Goal: Navigation & Orientation: Find specific page/section

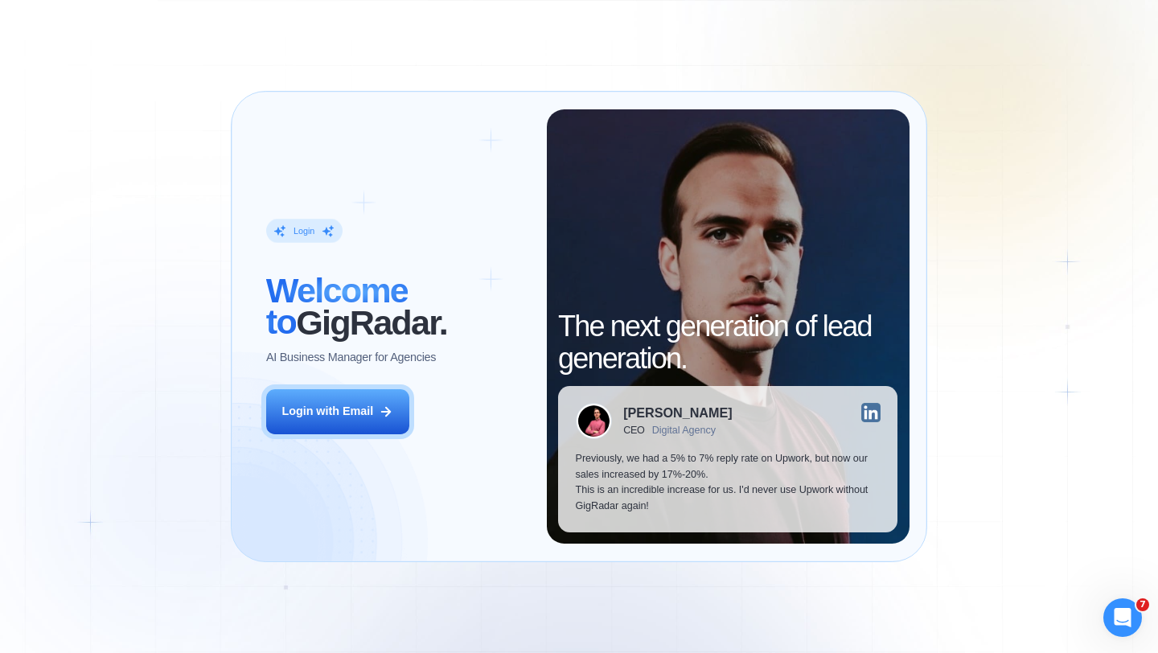
click at [505, 266] on div "Login ‍ Welcome to GigRadar. AI Business Manager for Agencies" at bounding box center [397, 292] width 263 height 147
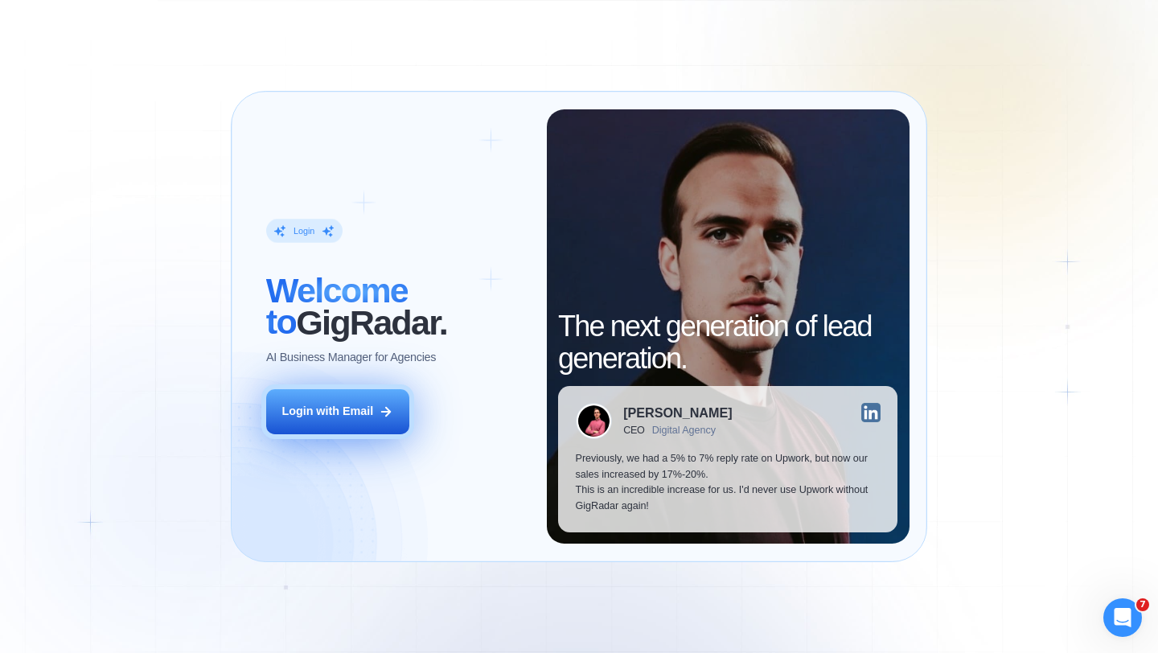
click at [375, 408] on button "Login with Email" at bounding box center [337, 411] width 143 height 45
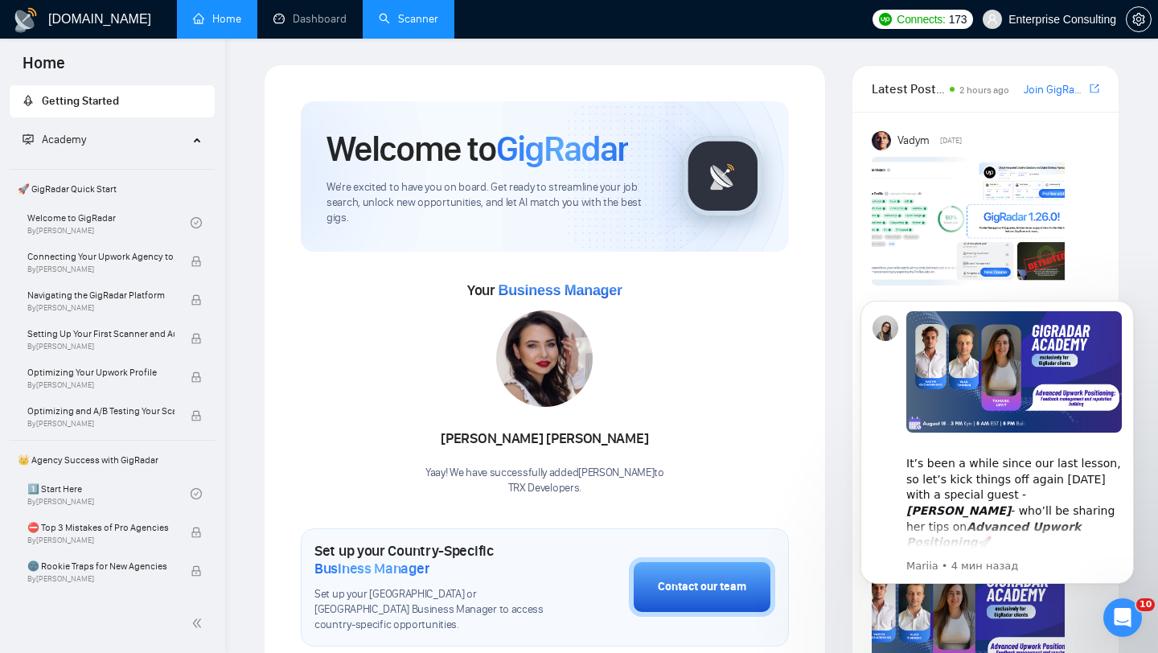
click at [423, 26] on link "Scanner" at bounding box center [408, 19] width 59 height 14
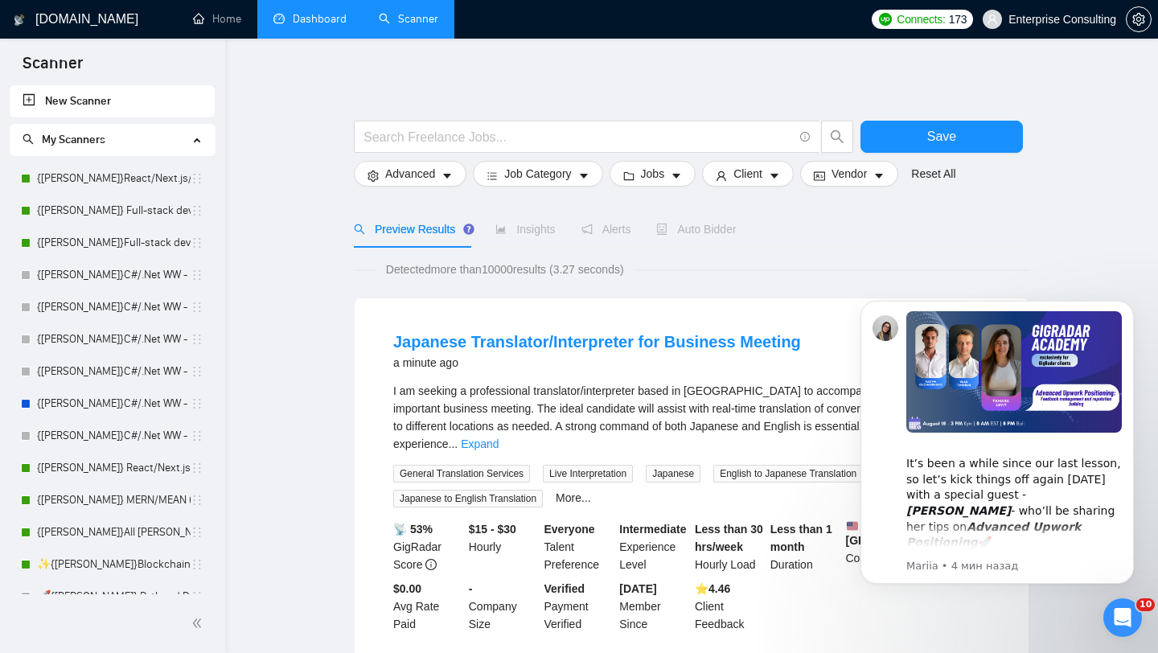
click at [330, 14] on link "Dashboard" at bounding box center [309, 19] width 73 height 14
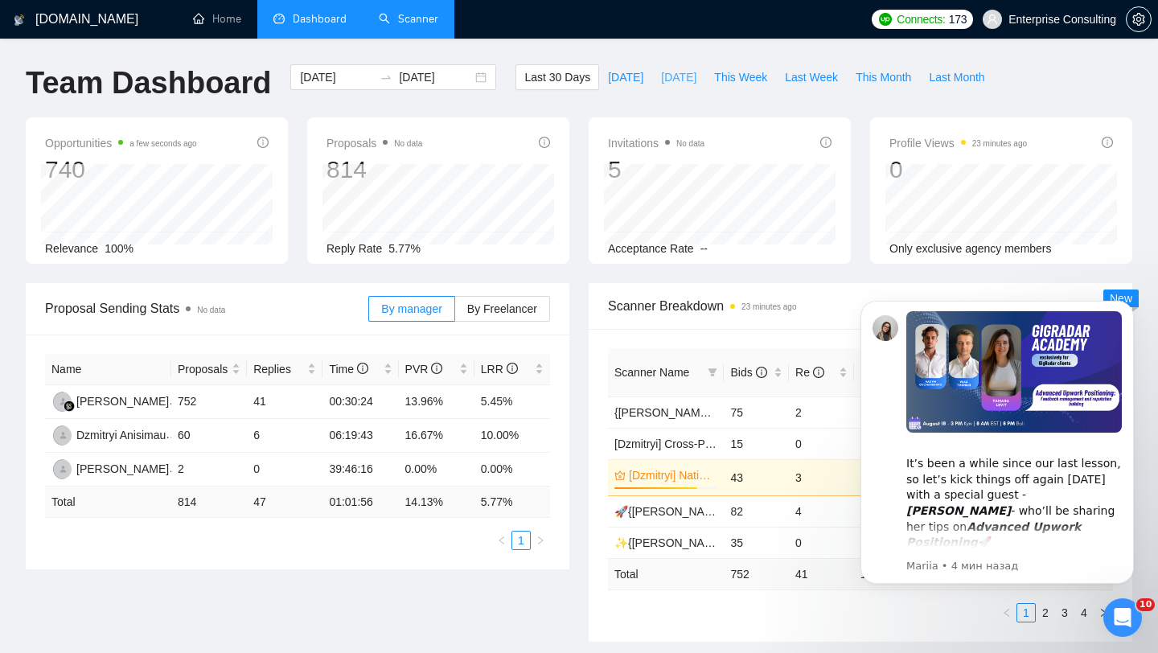
click at [669, 86] on button "[DATE]" at bounding box center [678, 77] width 53 height 26
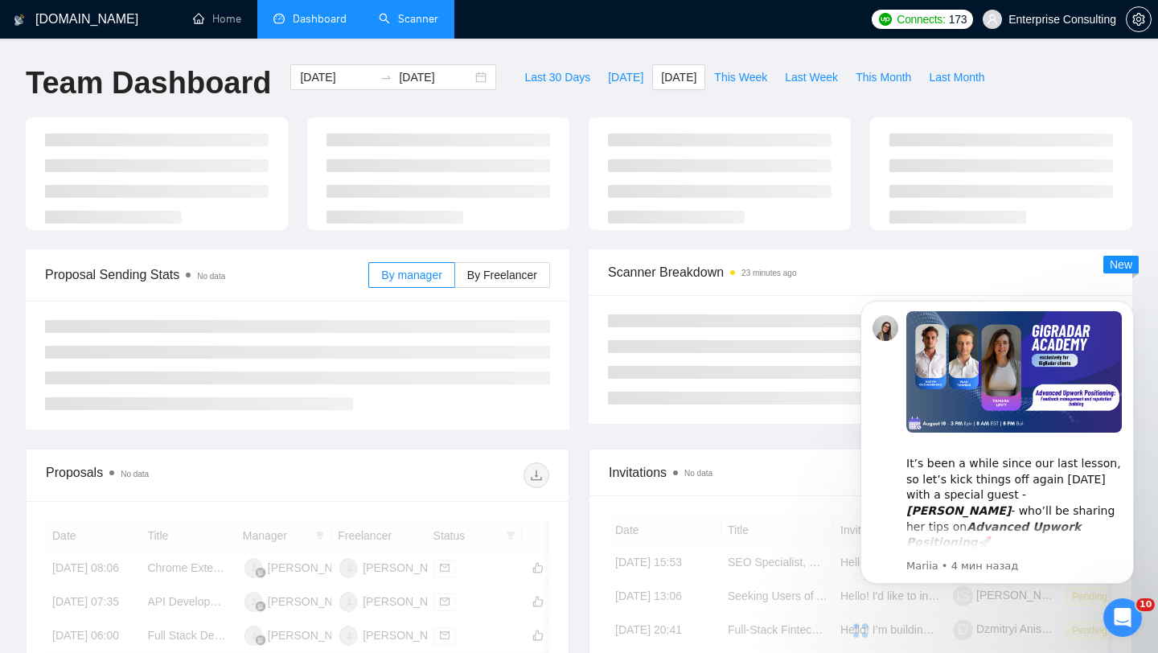
type input "[DATE]"
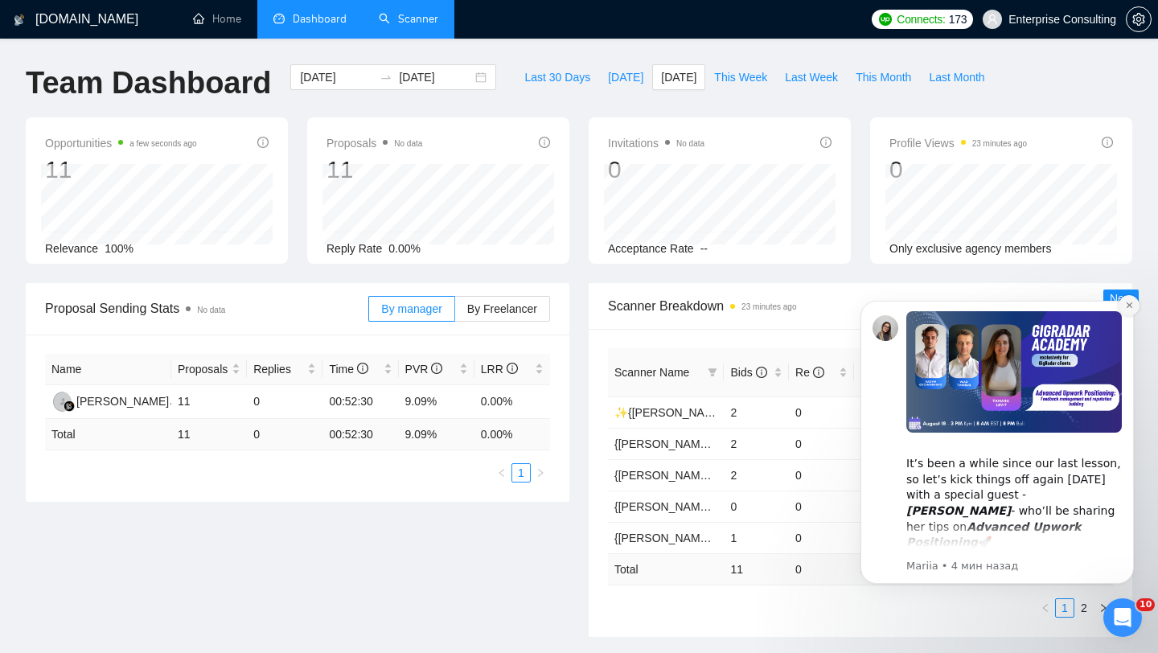
click at [1129, 305] on icon "Dismiss notification" at bounding box center [1129, 305] width 6 height 6
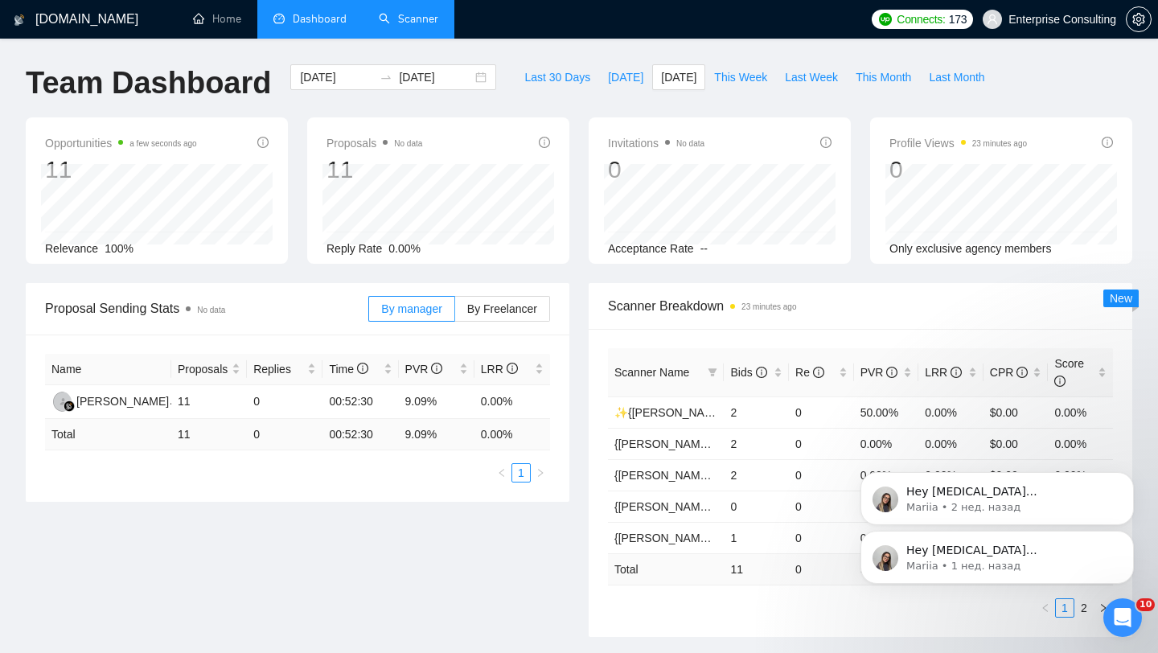
click at [399, 24] on link "Scanner" at bounding box center [408, 19] width 59 height 14
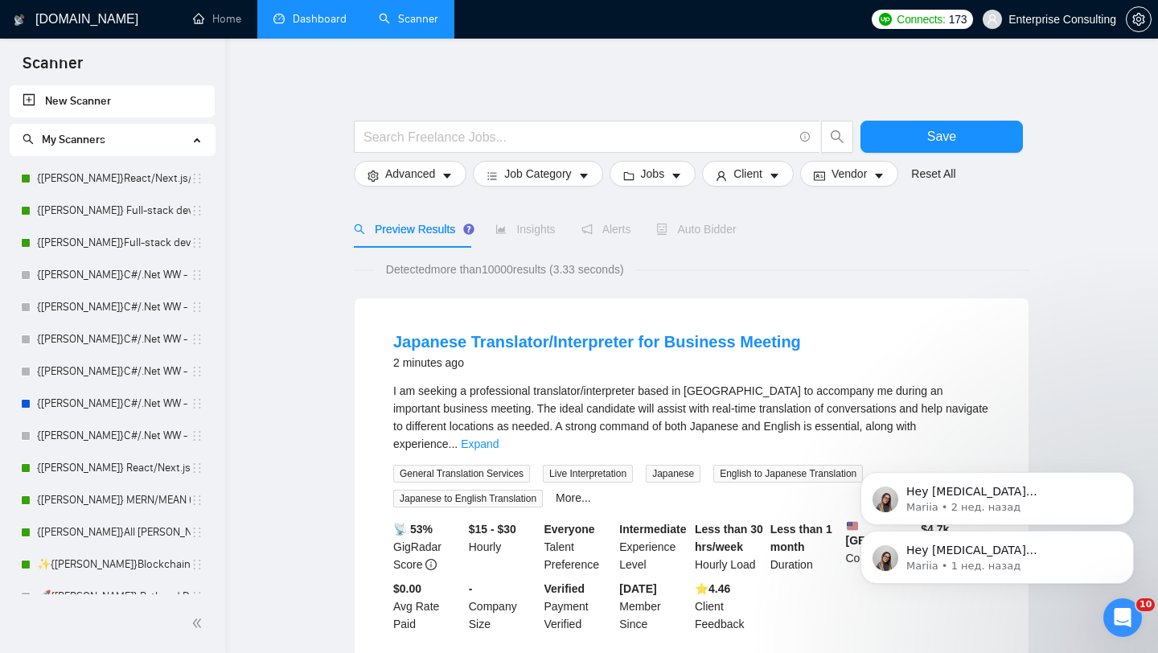
click at [334, 17] on link "Dashboard" at bounding box center [309, 19] width 73 height 14
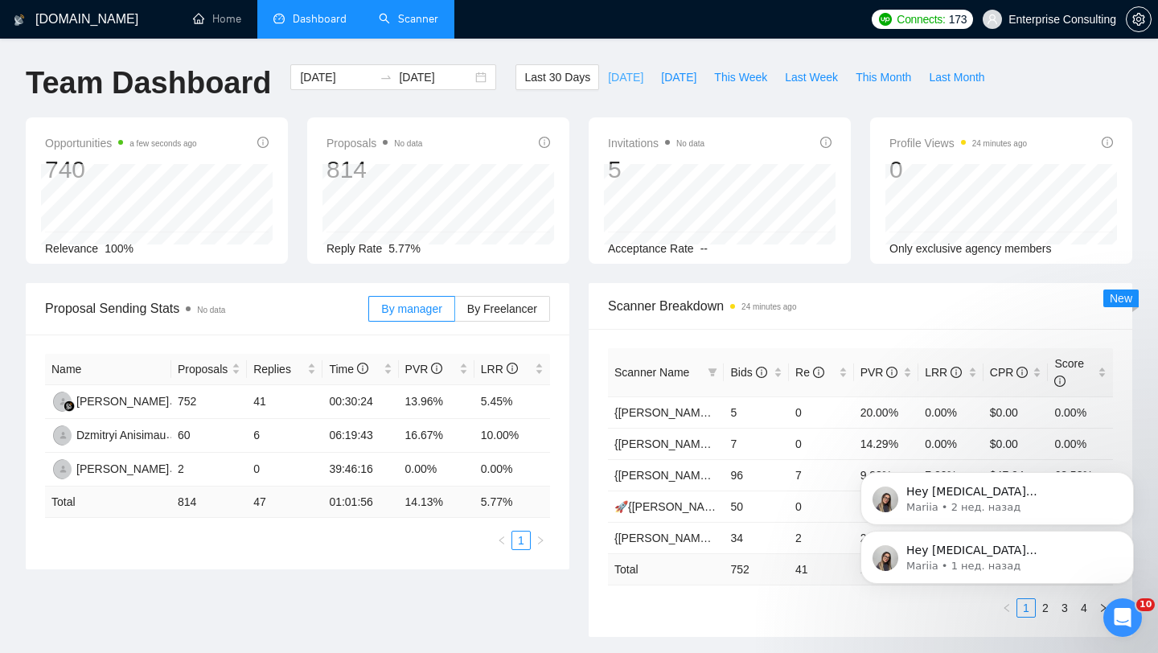
click at [619, 84] on span "[DATE]" at bounding box center [625, 77] width 35 height 18
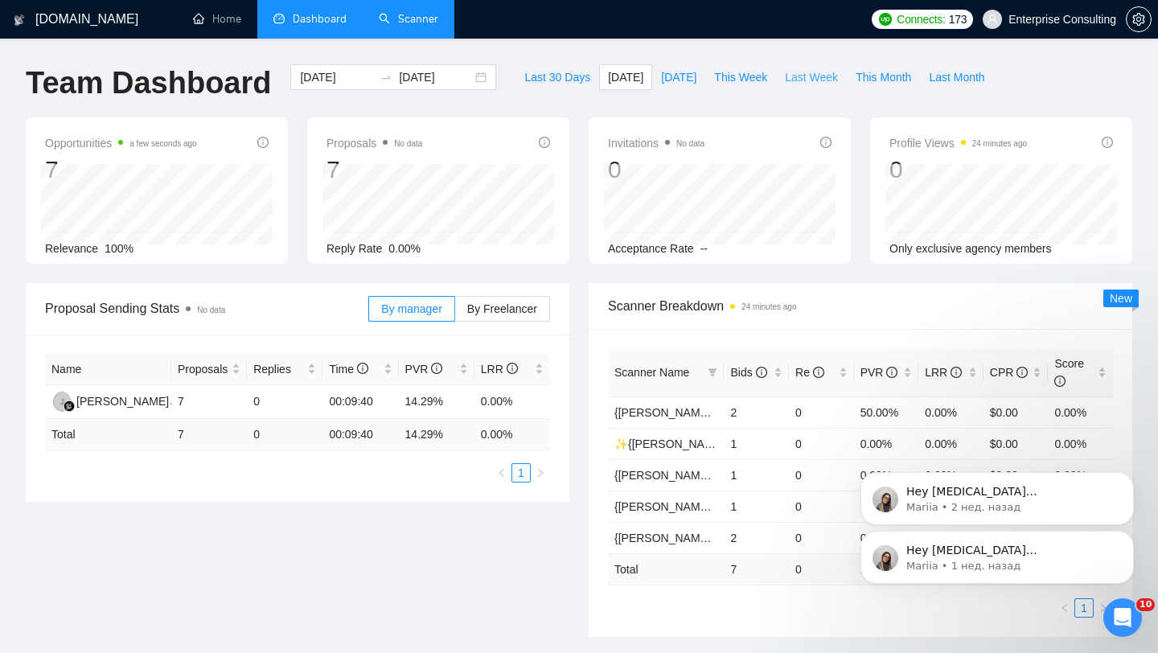
click at [814, 84] on span "Last Week" at bounding box center [811, 77] width 53 height 18
type input "[DATE]"
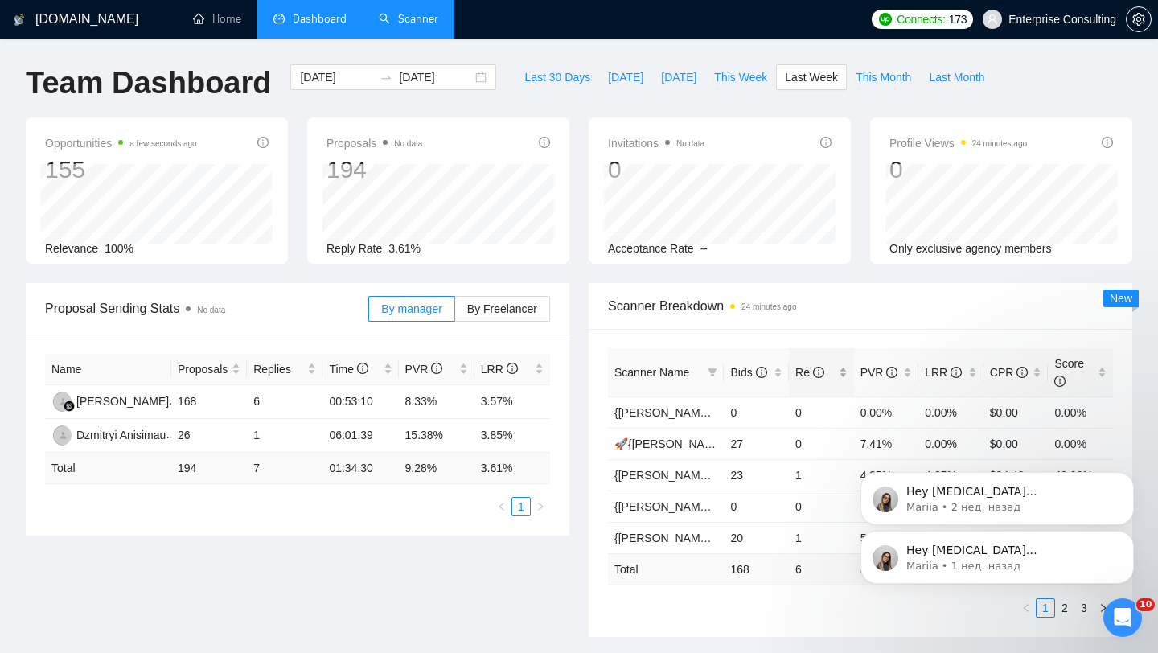
click at [829, 381] on div "Re" at bounding box center [821, 372] width 52 height 18
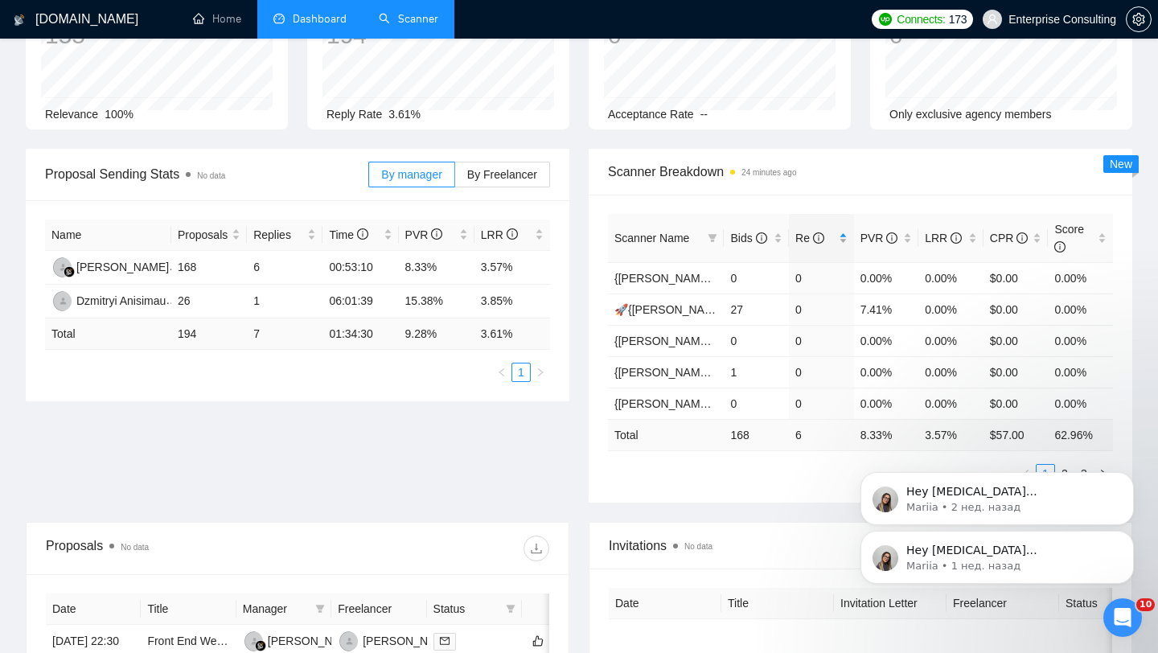
scroll to position [133, 0]
click at [835, 239] on div "Re" at bounding box center [821, 239] width 52 height 18
